Goal: Task Accomplishment & Management: Manage account settings

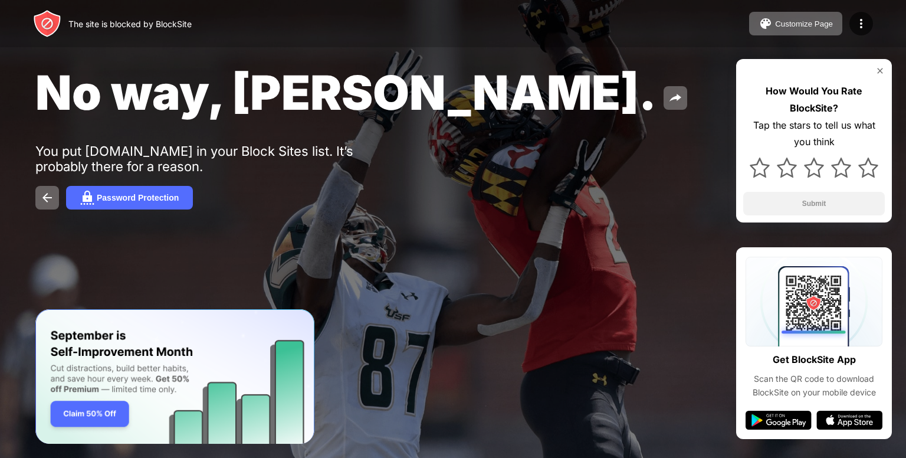
click at [885, 19] on div "The site is blocked by BlockSite Customize Page Edit Block List Redirect Custom…" at bounding box center [453, 23] width 906 height 47
click at [860, 23] on img at bounding box center [861, 24] width 14 height 14
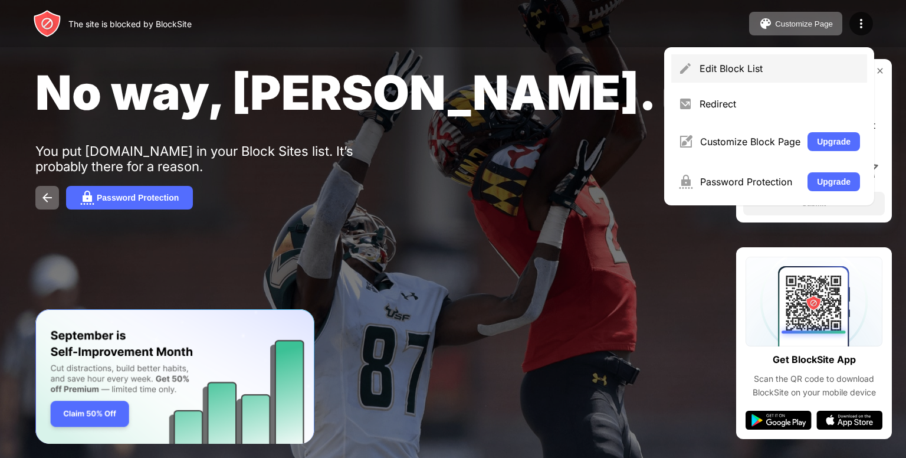
click at [777, 78] on div "Edit Block List" at bounding box center [769, 68] width 196 height 28
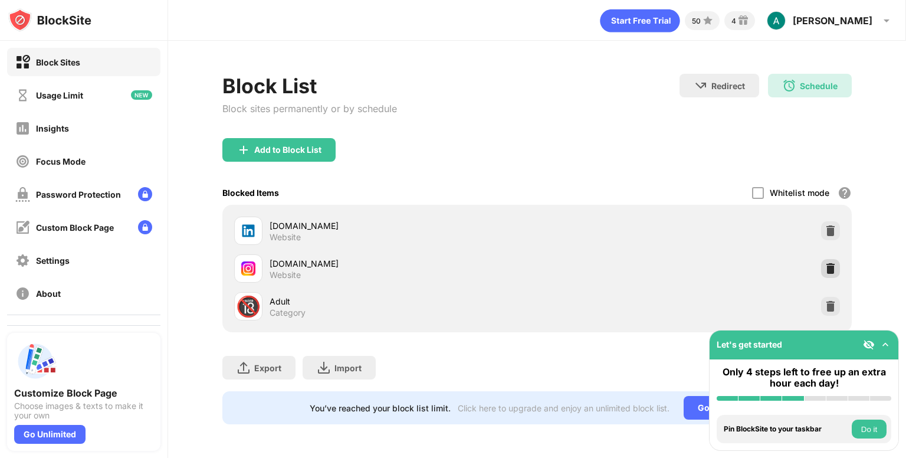
click at [828, 268] on img at bounding box center [830, 268] width 12 height 12
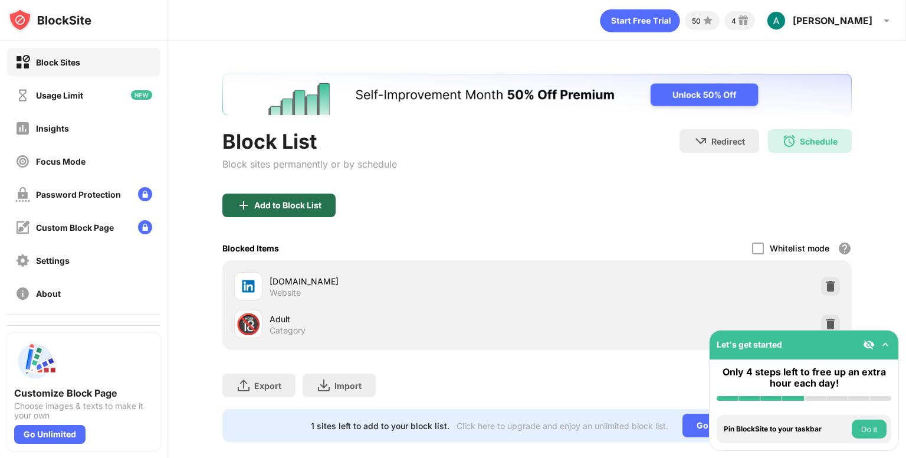
click at [284, 202] on div "Add to Block List" at bounding box center [287, 204] width 67 height 9
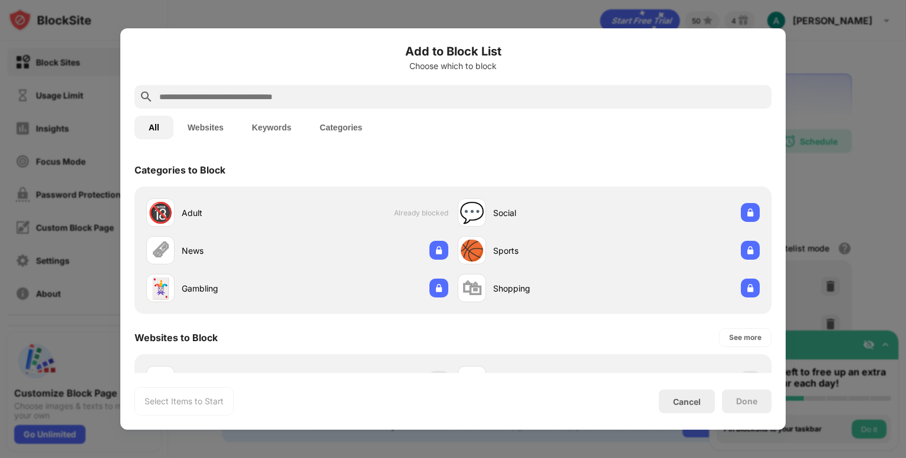
click at [396, 96] on input "text" at bounding box center [462, 97] width 609 height 14
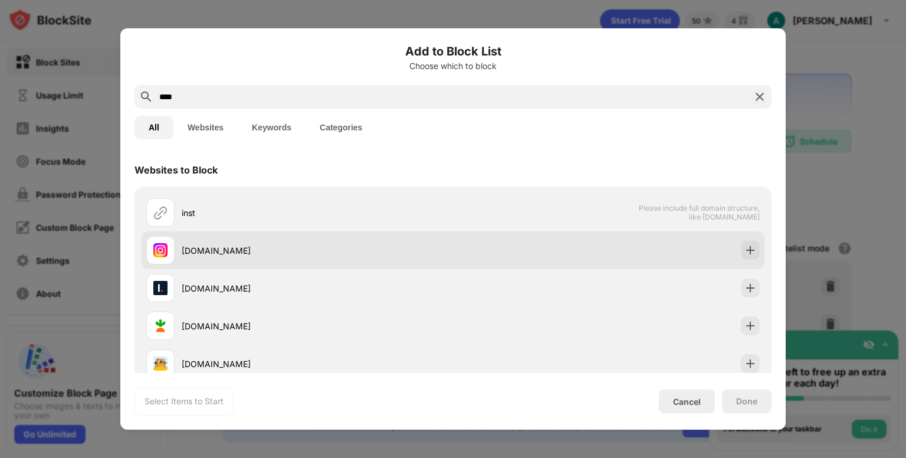
type input "****"
click at [573, 256] on div "[DOMAIN_NAME]" at bounding box center [453, 250] width 623 height 38
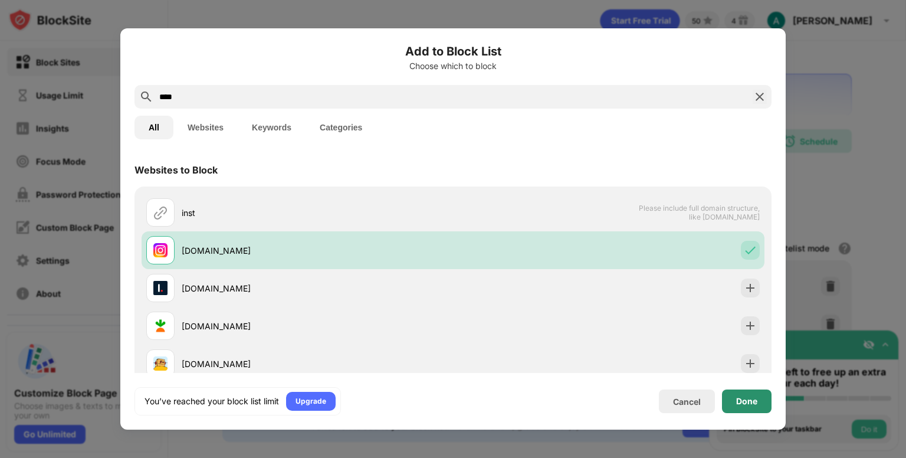
click at [744, 404] on div "Done" at bounding box center [746, 400] width 21 height 9
